Goal: Complete application form: Complete application form

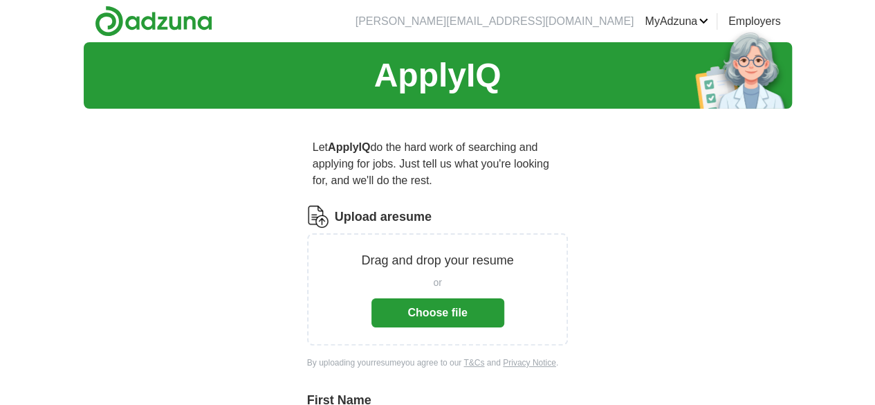
click at [479, 301] on button "Choose file" at bounding box center [437, 312] width 133 height 29
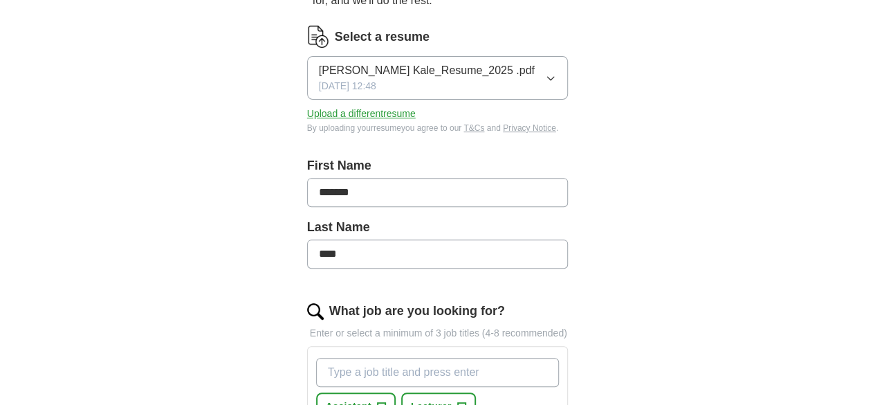
scroll to position [208, 0]
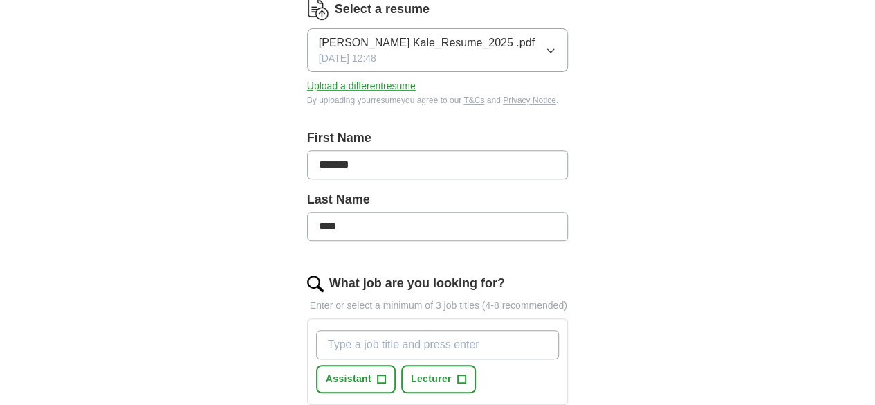
click at [485, 330] on input "What job are you looking for?" at bounding box center [437, 344] width 243 height 29
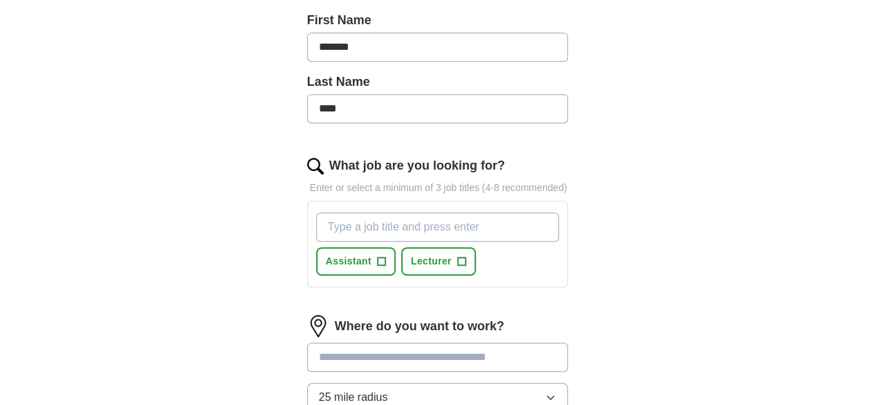
scroll to position [346, 0]
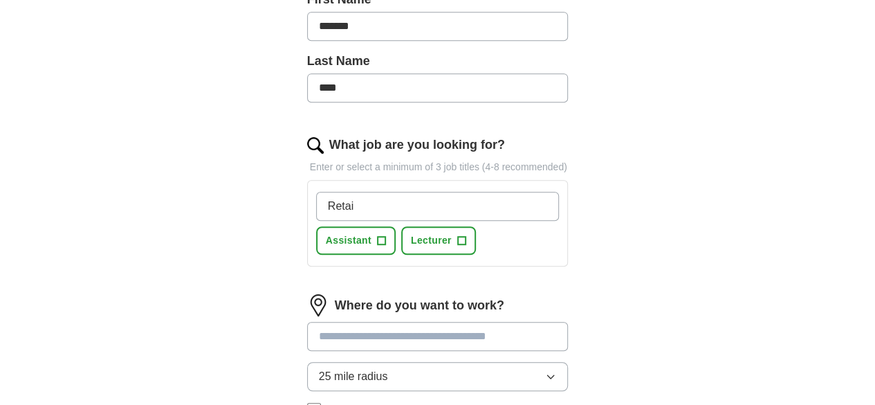
type input "Retail"
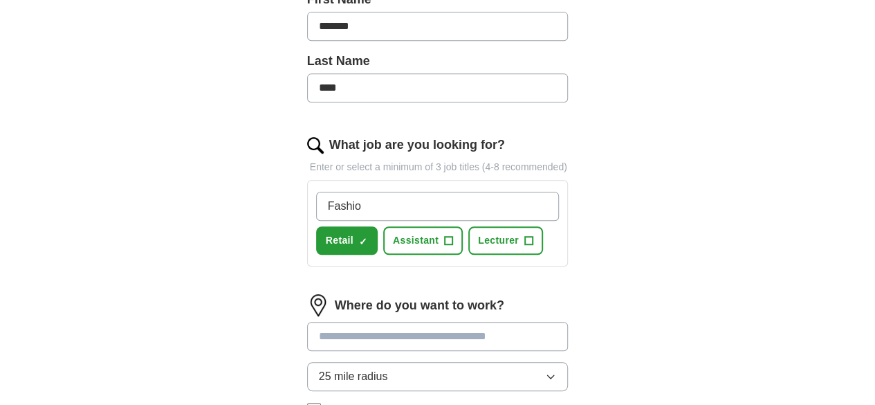
type input "Fashion"
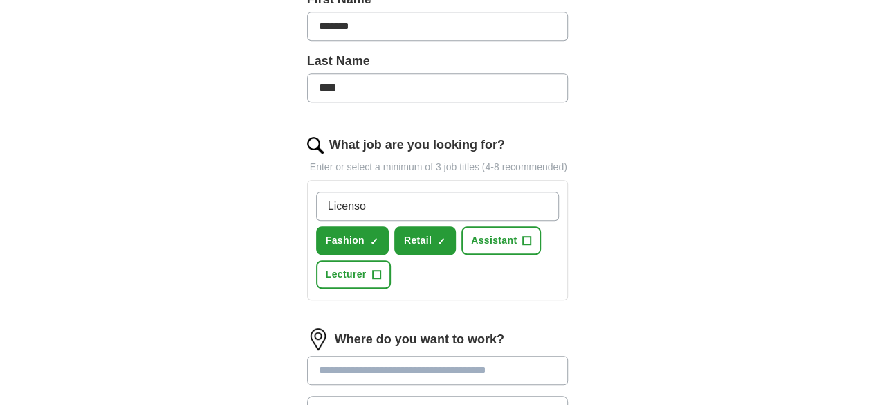
type input "Licensor"
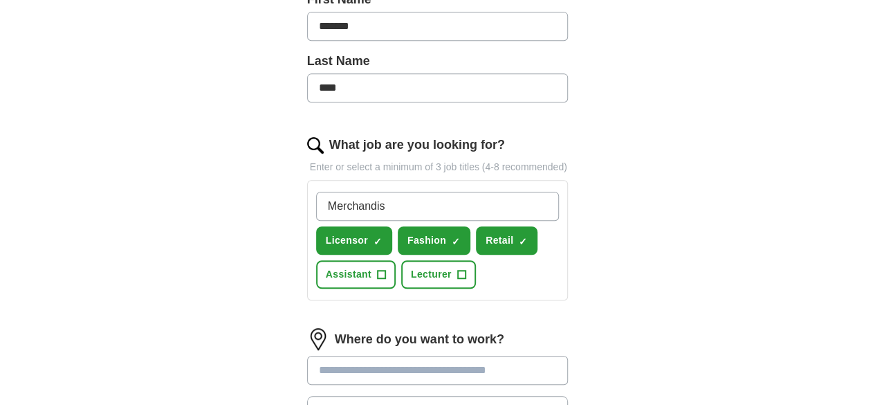
type input "Merchandise"
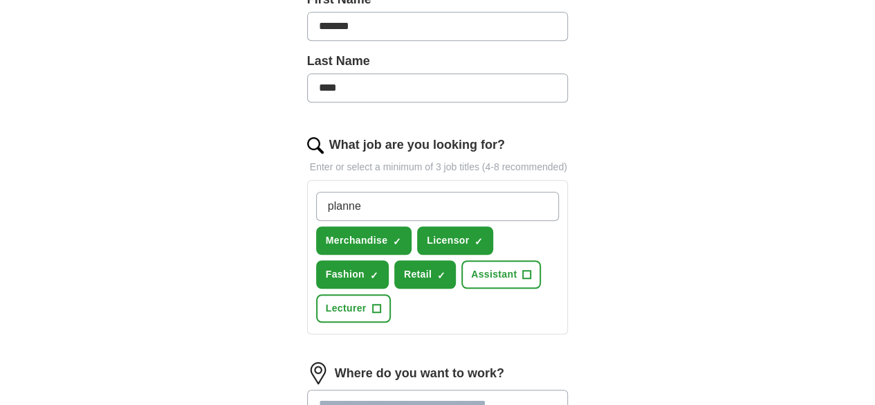
type input "planner"
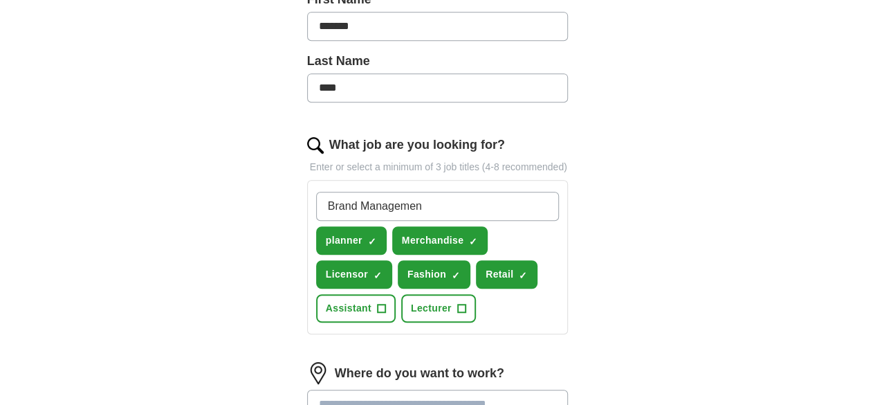
type input "Brand Management"
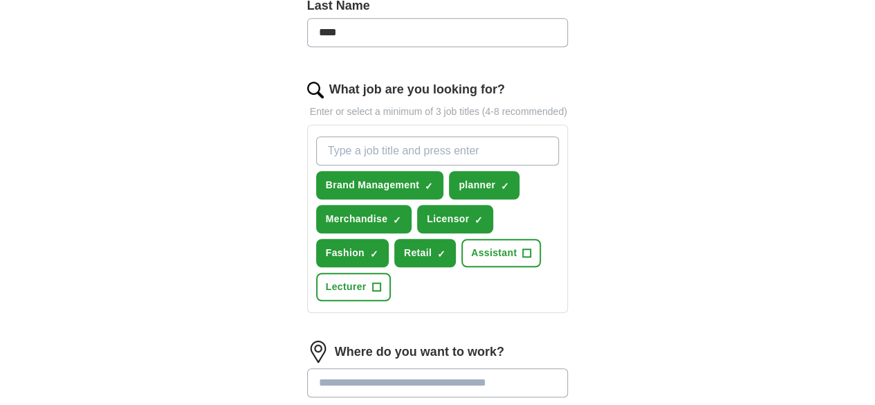
scroll to position [484, 0]
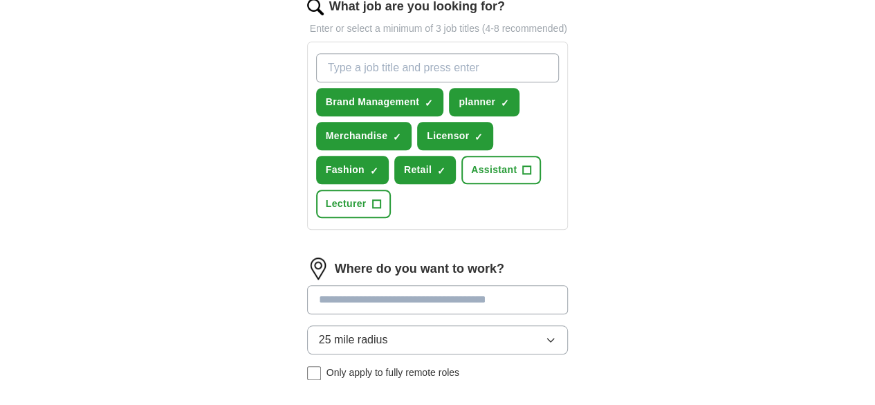
click at [421, 285] on input at bounding box center [437, 299] width 261 height 29
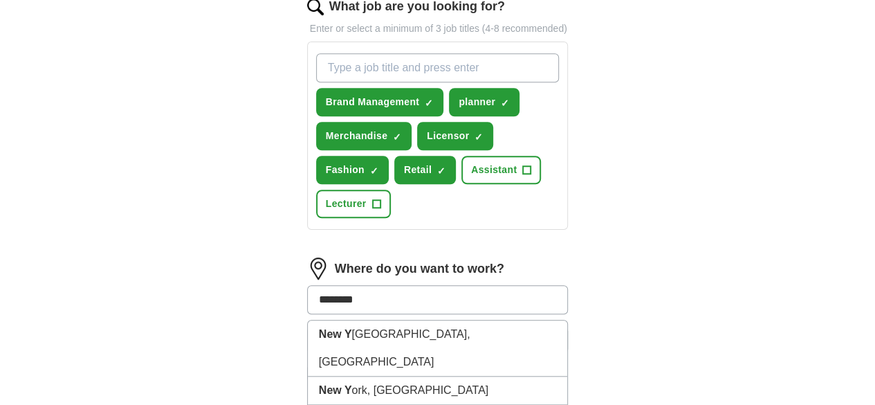
type input "********"
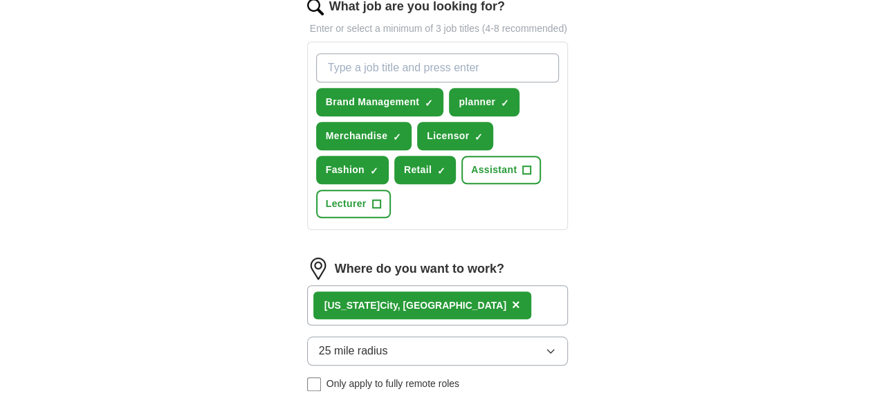
click at [429, 285] on div "[US_STATE][GEOGRAPHIC_DATA], [GEOGRAPHIC_DATA] ×" at bounding box center [437, 305] width 261 height 40
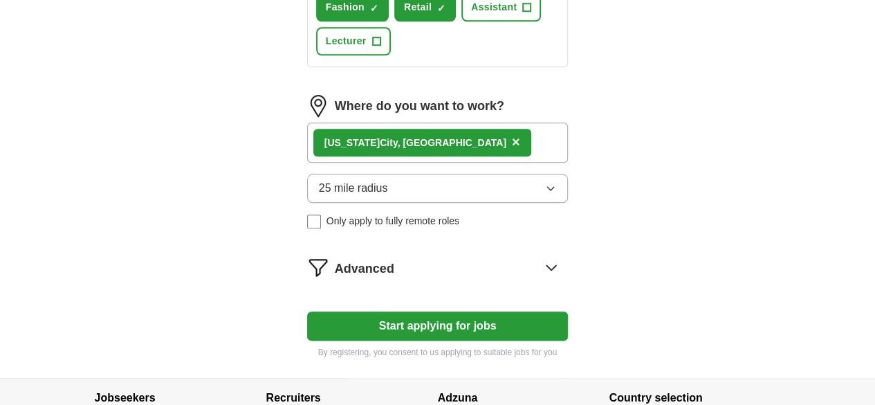
scroll to position [692, 0]
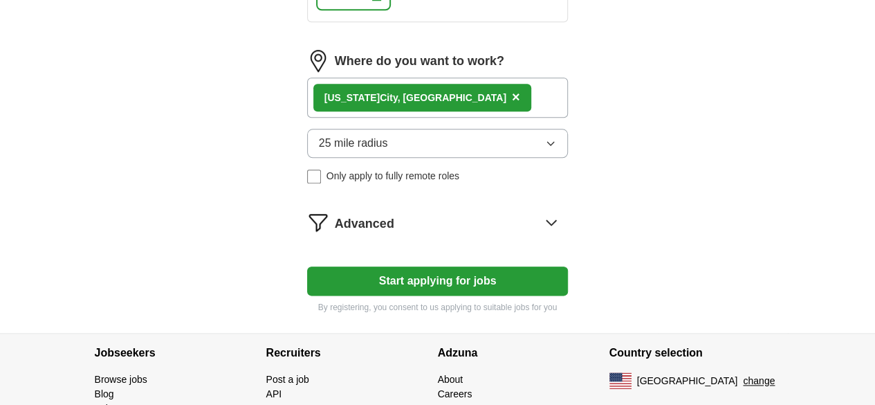
click at [307, 211] on img at bounding box center [318, 222] width 22 height 22
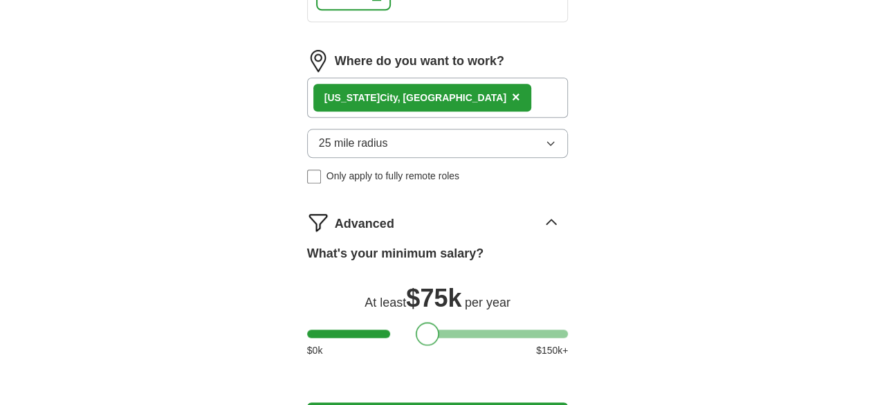
drag, startPoint x: 295, startPoint y: 283, endPoint x: 403, endPoint y: 283, distance: 108.6
click at [416, 322] on div at bounding box center [428, 334] width 24 height 24
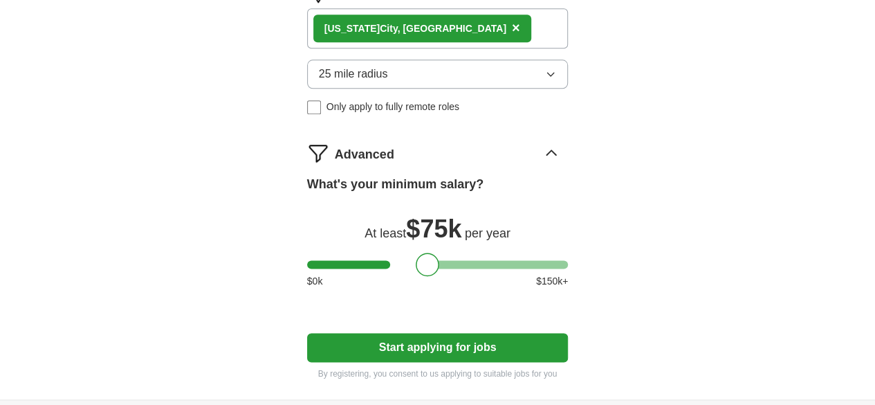
click at [404, 333] on button "Start applying for jobs" at bounding box center [437, 347] width 261 height 29
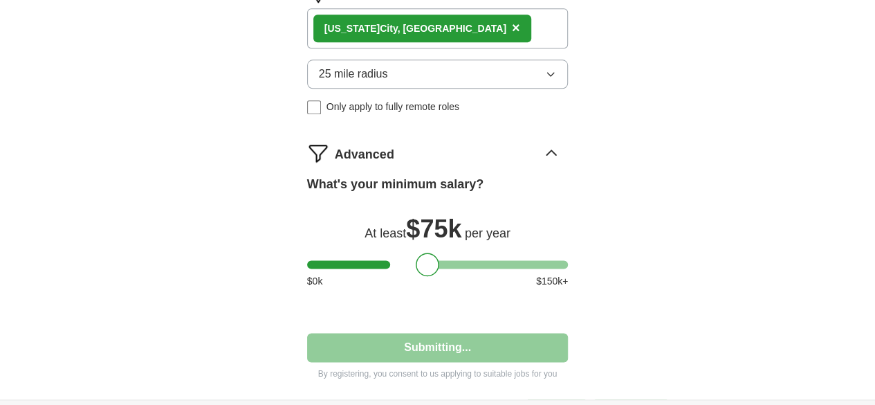
select select "**"
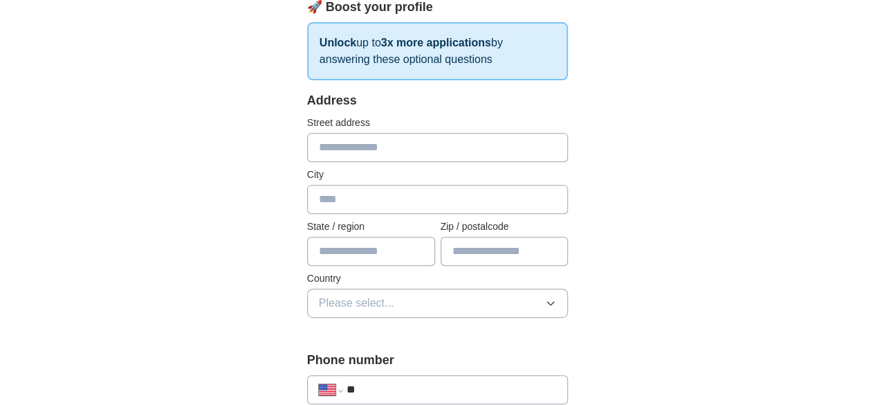
scroll to position [208, 0]
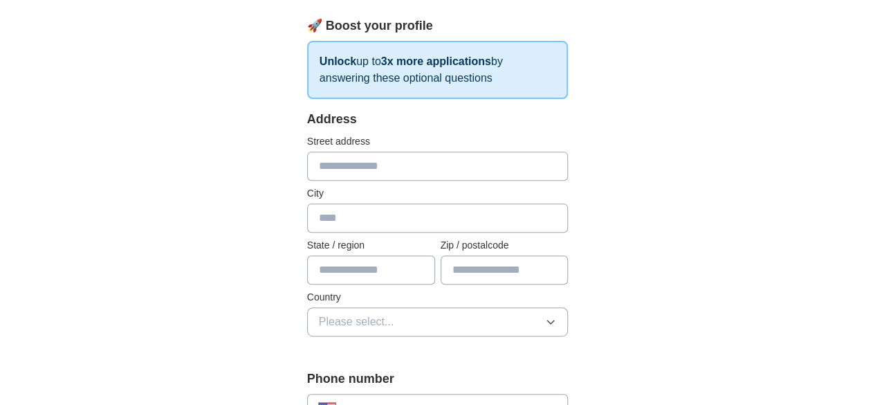
click at [364, 173] on input "text" at bounding box center [437, 165] width 261 height 29
click at [434, 162] on input "**********" at bounding box center [437, 165] width 261 height 29
type input "**********"
click at [402, 214] on input "text" at bounding box center [437, 217] width 261 height 29
type input "**********"
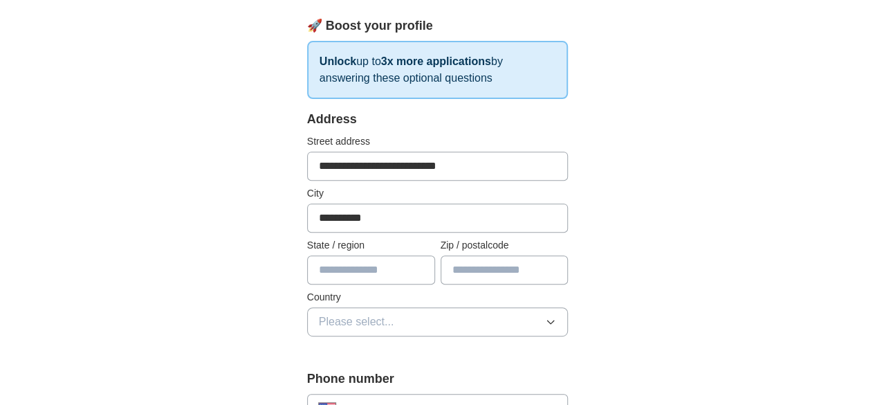
click at [379, 276] on input "text" at bounding box center [371, 269] width 128 height 29
type input "**********"
click at [510, 275] on input "text" at bounding box center [505, 269] width 128 height 29
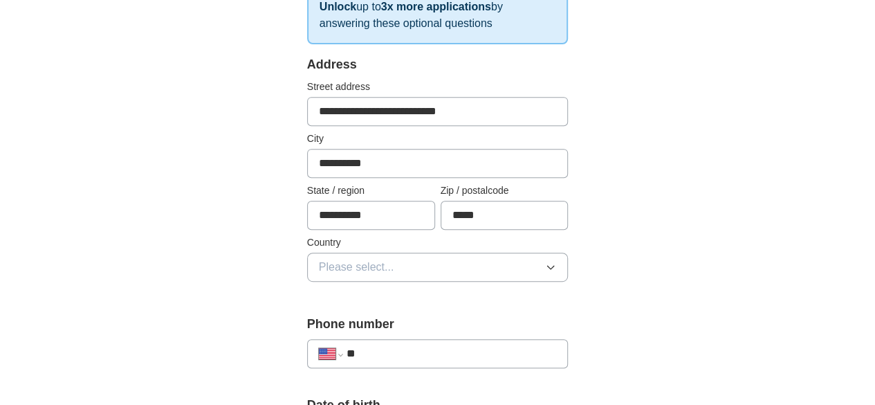
scroll to position [277, 0]
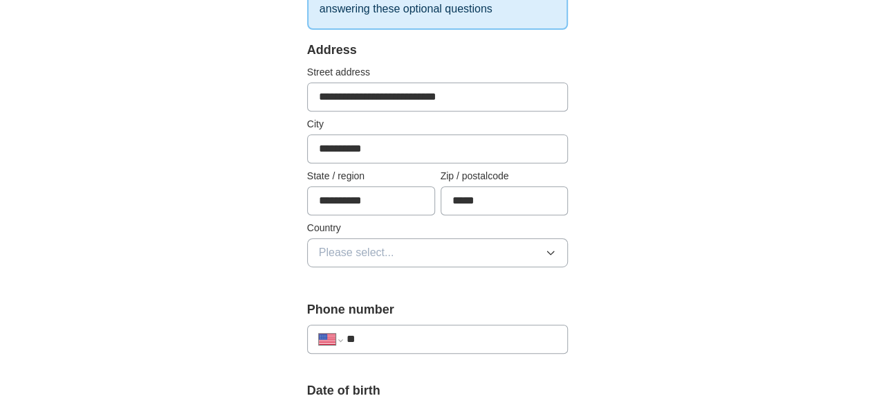
type input "*****"
click at [407, 247] on button "Please select..." at bounding box center [437, 252] width 261 height 29
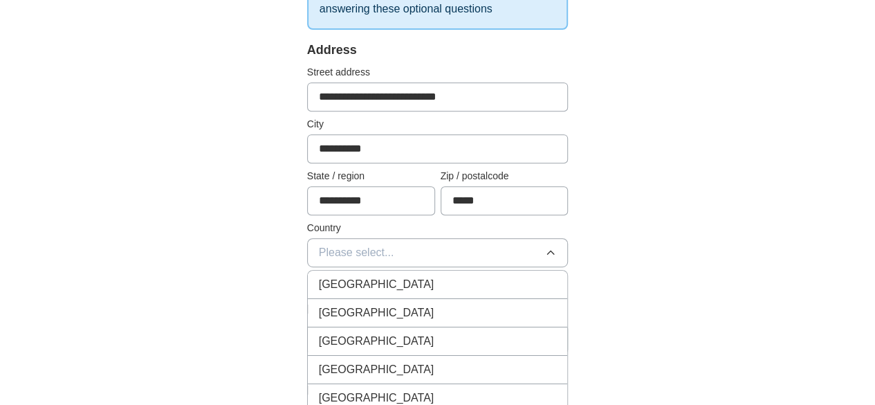
click at [379, 309] on div "[GEOGRAPHIC_DATA]" at bounding box center [438, 312] width 238 height 17
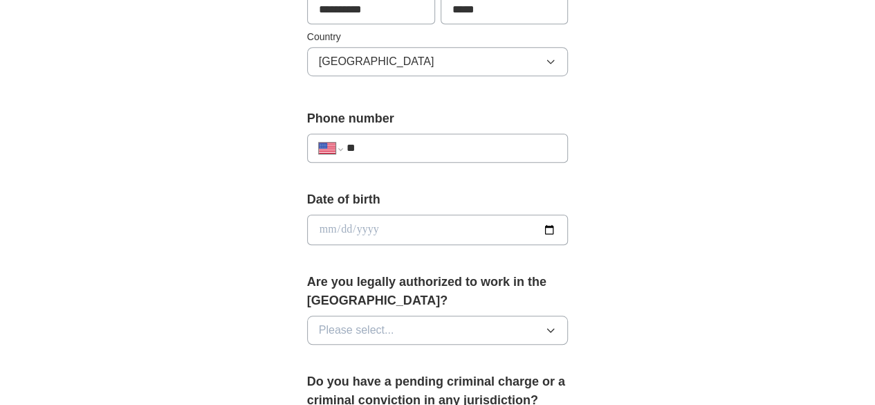
scroll to position [484, 0]
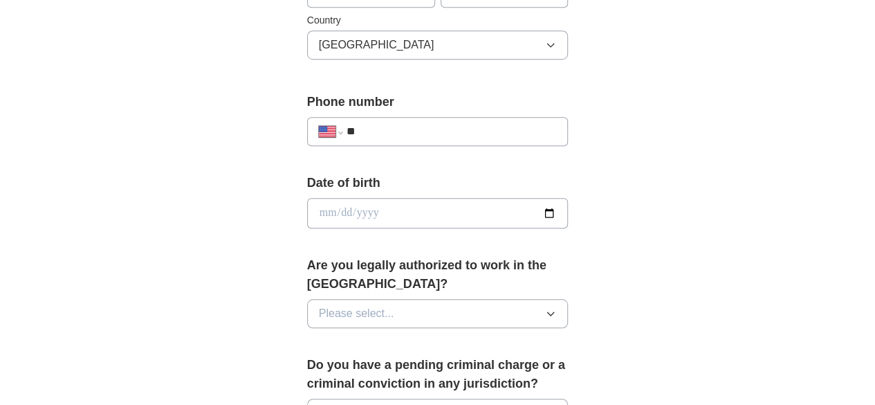
click at [358, 132] on input "**" at bounding box center [452, 131] width 210 height 17
type input "**********"
click at [375, 199] on input "date" at bounding box center [437, 213] width 261 height 30
click at [569, 208] on input "date" at bounding box center [437, 213] width 261 height 30
type input "**********"
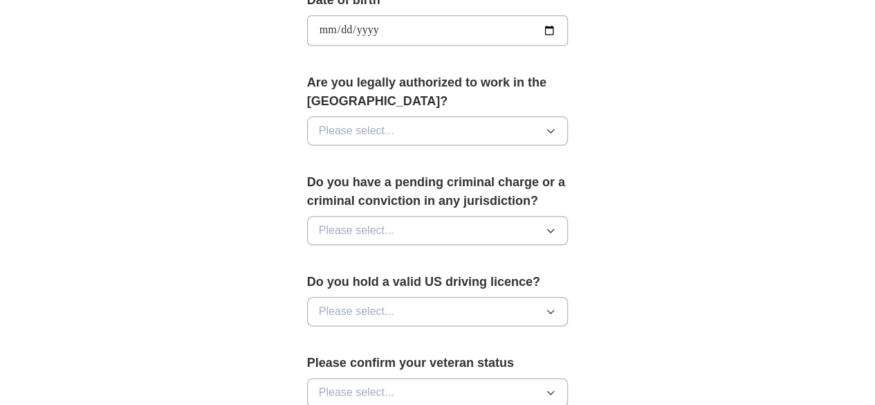
scroll to position [692, 0]
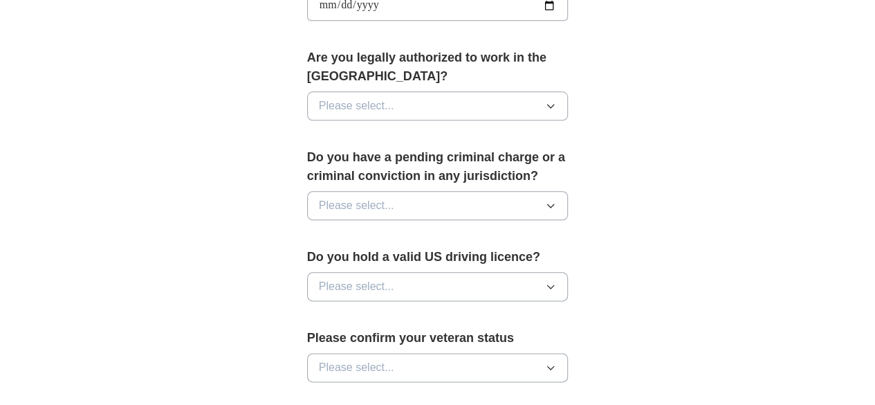
click at [380, 91] on button "Please select..." at bounding box center [437, 105] width 261 height 29
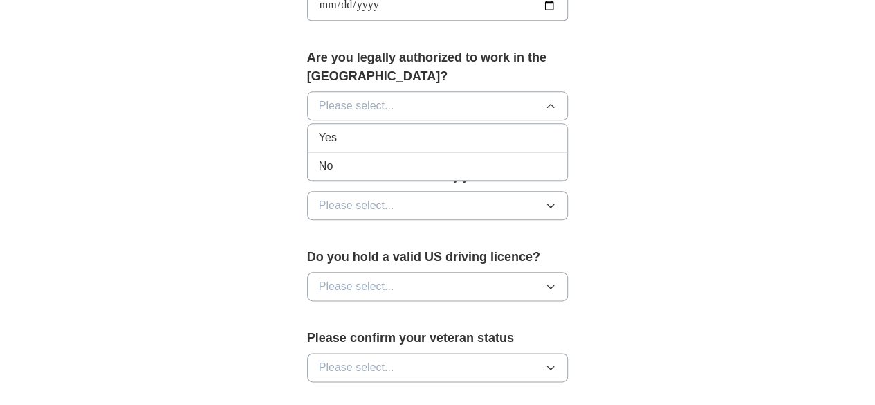
click at [372, 129] on div "Yes" at bounding box center [438, 137] width 238 height 17
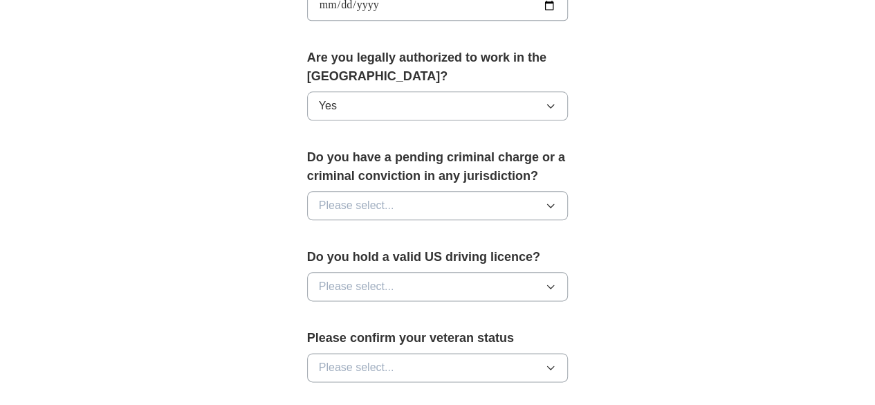
click at [326, 197] on span "Please select..." at bounding box center [356, 205] width 75 height 17
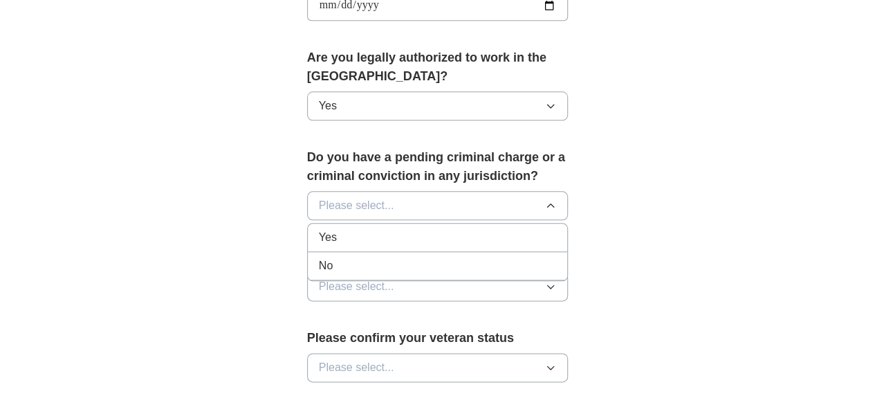
drag, startPoint x: 300, startPoint y: 243, endPoint x: 208, endPoint y: 221, distance: 94.6
click at [319, 257] on div "No" at bounding box center [438, 265] width 238 height 17
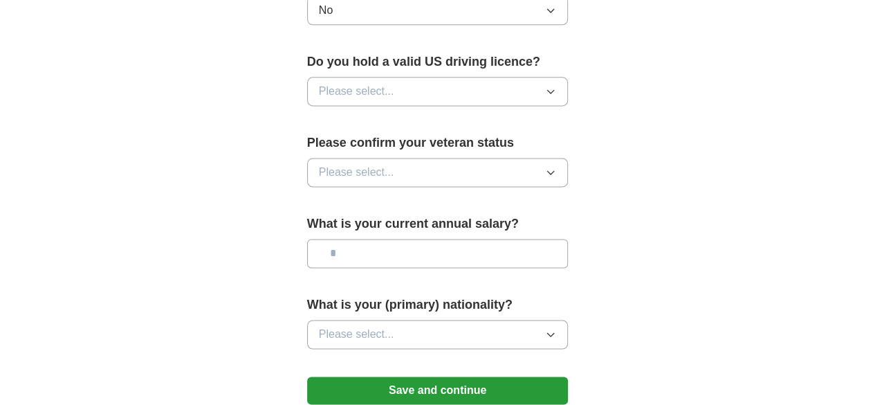
scroll to position [899, 0]
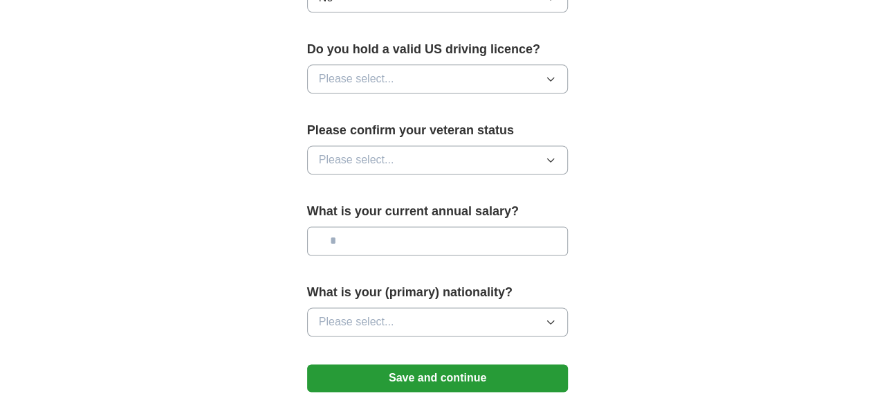
click at [327, 71] on span "Please select..." at bounding box center [356, 79] width 75 height 17
click at [319, 131] on div "No" at bounding box center [438, 139] width 238 height 17
click at [319, 151] on span "Please select..." at bounding box center [356, 159] width 75 height 17
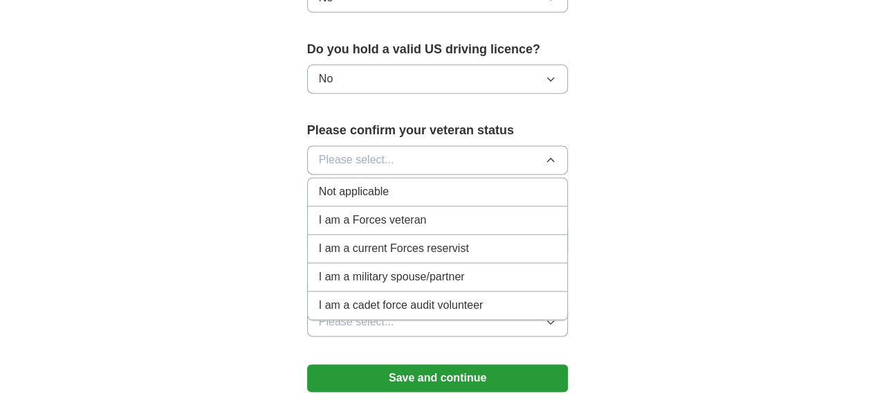
click at [319, 183] on span "Not applicable" at bounding box center [354, 191] width 70 height 17
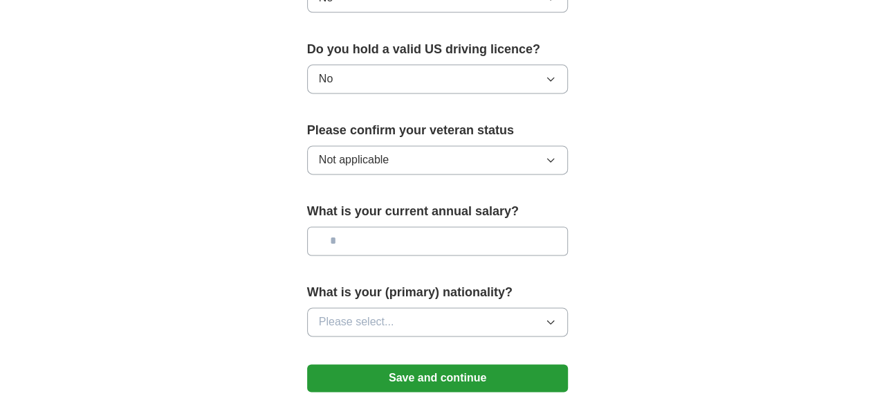
click at [389, 226] on input "text" at bounding box center [437, 240] width 261 height 29
type input "*******"
click at [321, 313] on span "Please select..." at bounding box center [356, 321] width 75 height 17
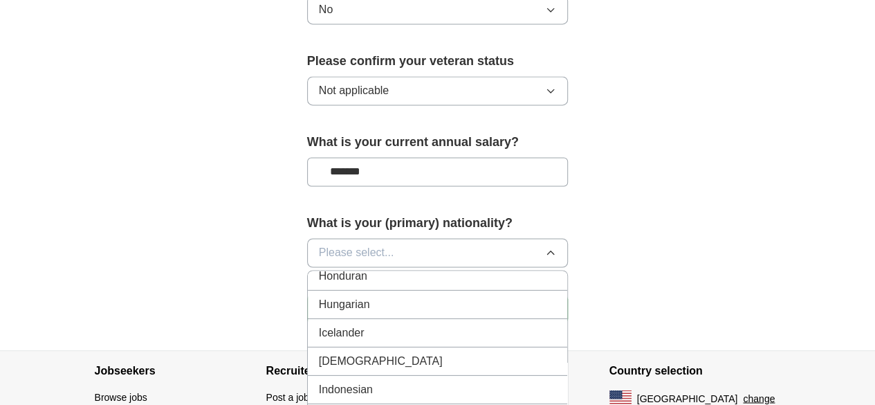
scroll to position [2213, 0]
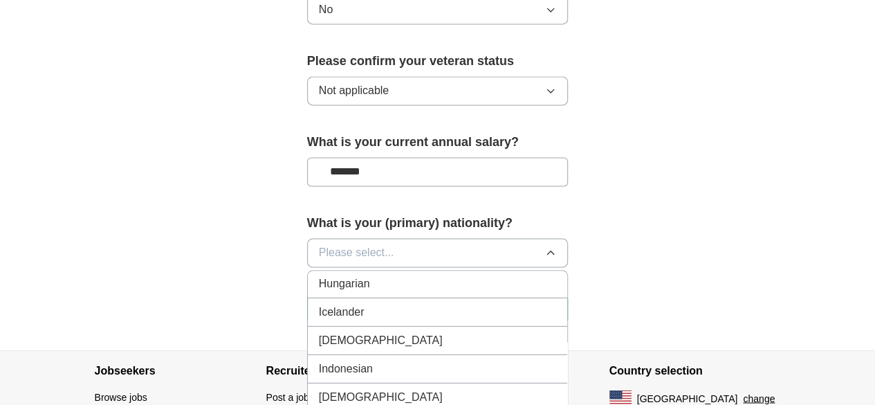
drag, startPoint x: 330, startPoint y: 302, endPoint x: 293, endPoint y: 293, distance: 37.9
click at [329, 331] on div "[DEMOGRAPHIC_DATA]" at bounding box center [438, 339] width 238 height 17
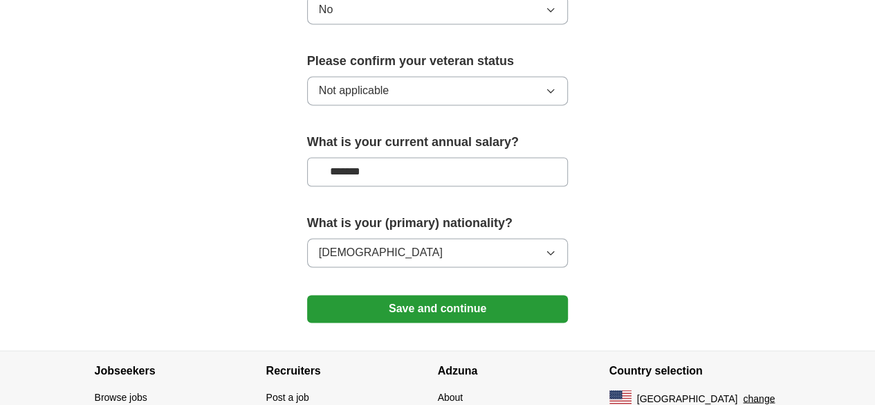
click at [368, 295] on button "Save and continue" at bounding box center [437, 309] width 261 height 28
